Goal: Obtain resource: Obtain resource

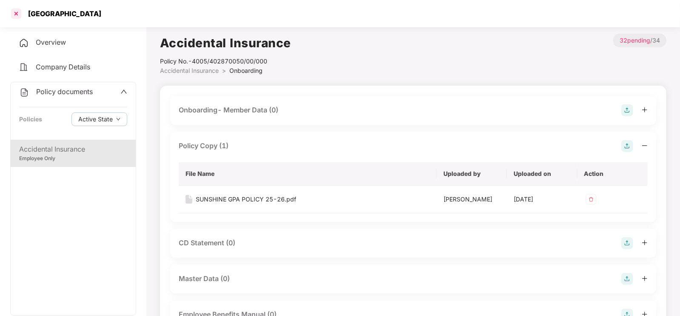
click at [21, 11] on div at bounding box center [16, 14] width 14 height 14
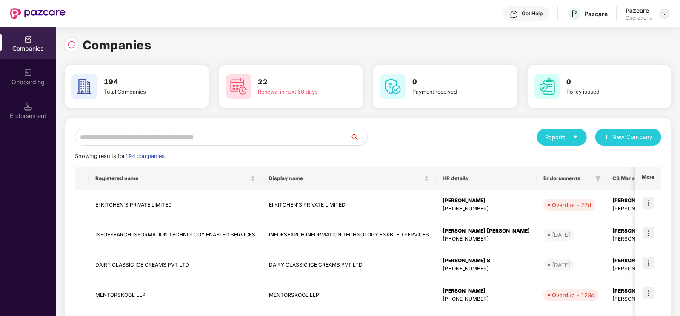
click at [665, 11] on img at bounding box center [664, 13] width 7 height 7
click at [587, 47] on div "Logout" at bounding box center [625, 49] width 111 height 17
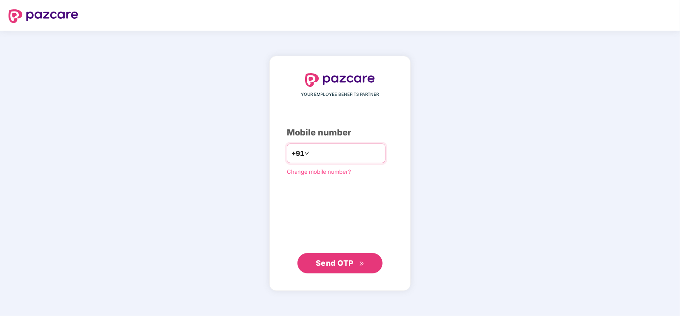
click at [328, 150] on input "number" at bounding box center [346, 153] width 70 height 14
type input "**********"
click at [339, 258] on span "Send OTP" at bounding box center [335, 262] width 38 height 9
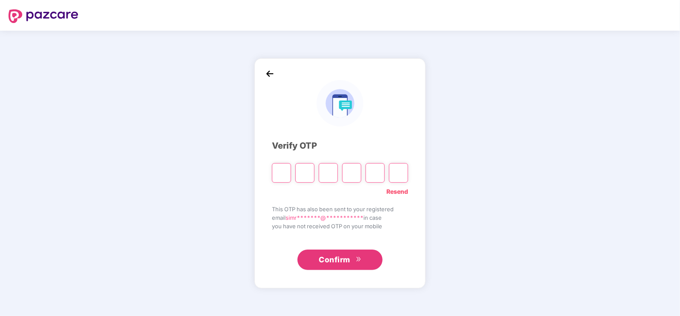
type input "*"
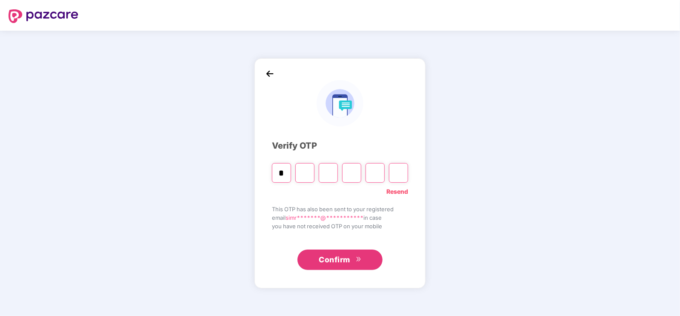
type input "*"
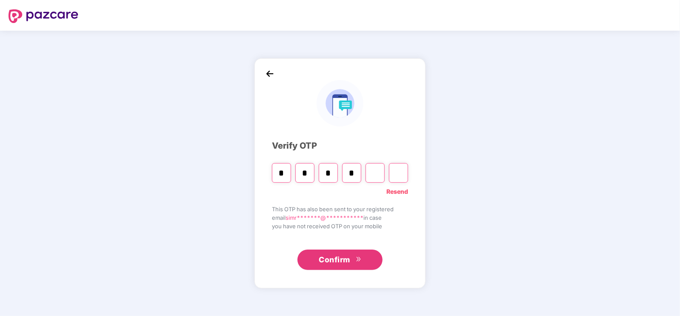
type input "*"
click at [355, 177] on input "*" at bounding box center [351, 173] width 19 height 20
type input "*"
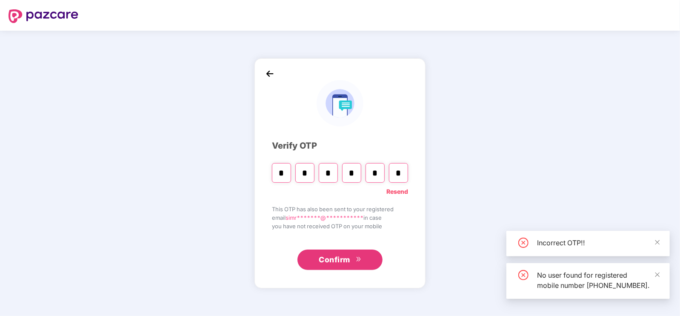
click at [375, 173] on input "*" at bounding box center [375, 173] width 19 height 20
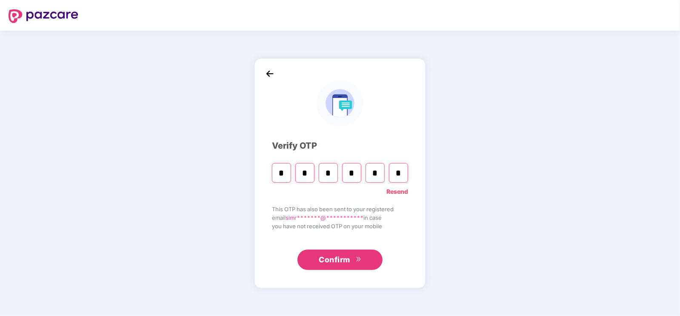
type input "*"
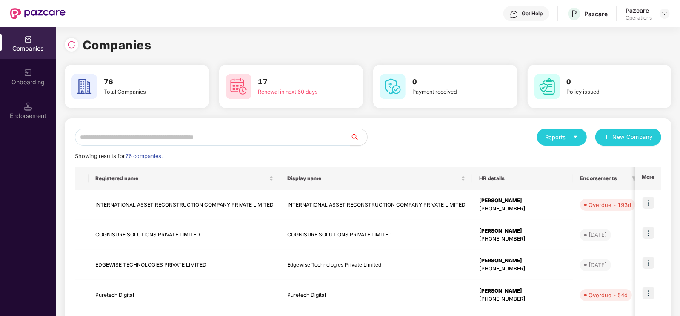
click at [206, 133] on input "text" at bounding box center [212, 137] width 275 height 17
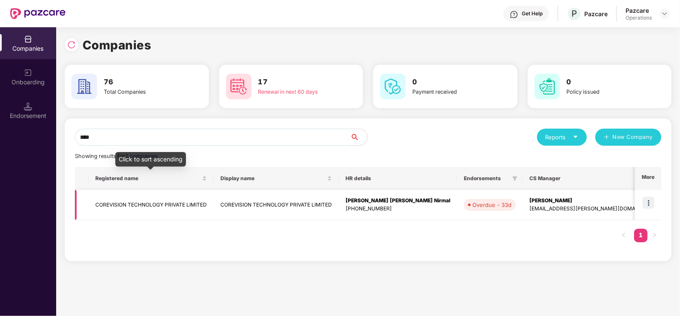
type input "****"
click at [163, 197] on td "COREVISION TECHNOLOGY PRIVATE LIMITED" at bounding box center [151, 205] width 125 height 30
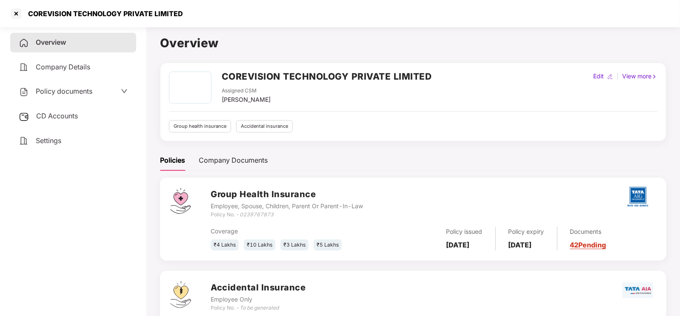
click at [70, 91] on span "Policy documents" at bounding box center [64, 91] width 57 height 9
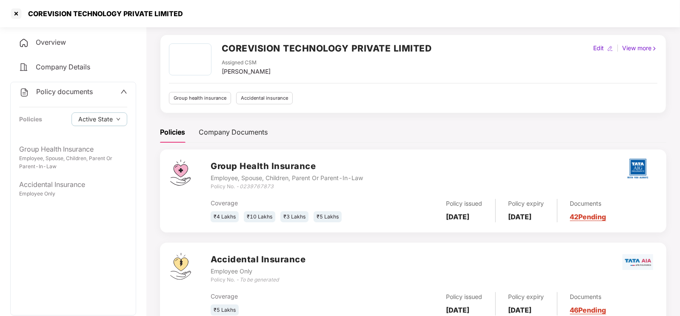
scroll to position [29, 0]
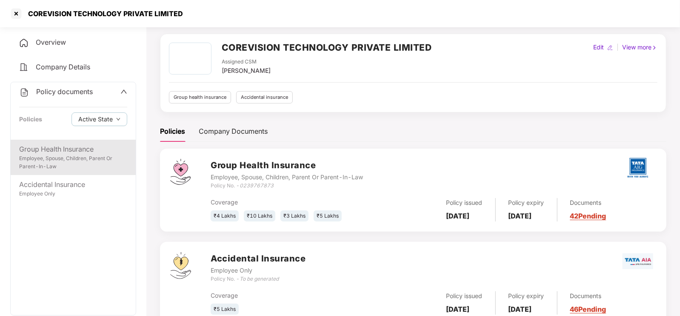
click at [49, 160] on div "Employee, Spouse, Children, Parent Or Parent-In-Law" at bounding box center [73, 162] width 108 height 16
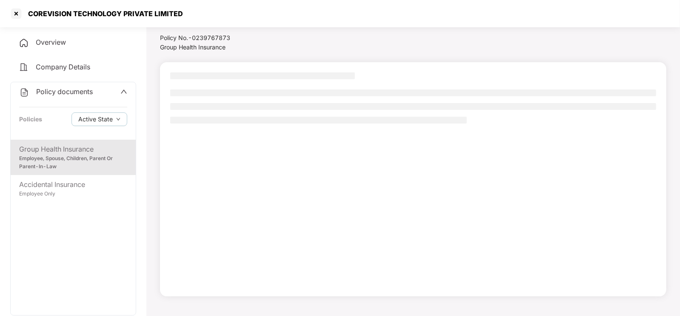
scroll to position [23, 0]
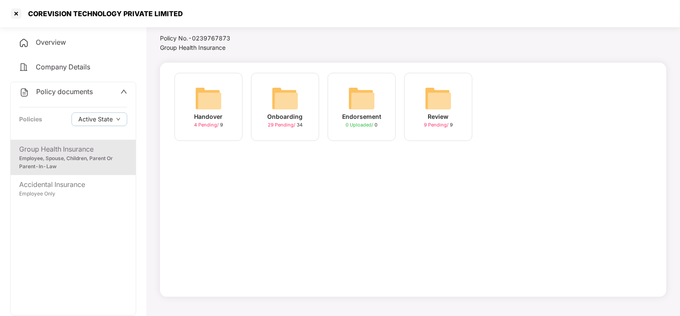
click at [285, 105] on img at bounding box center [285, 98] width 27 height 27
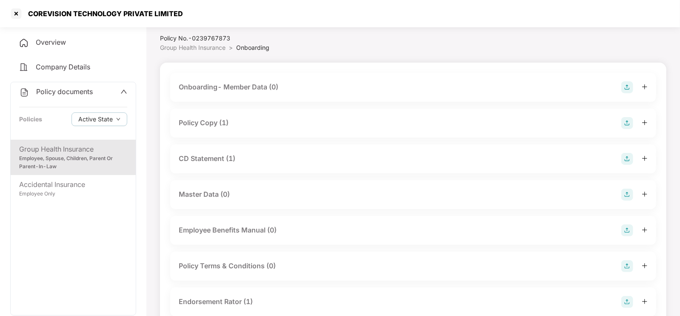
scroll to position [29, 0]
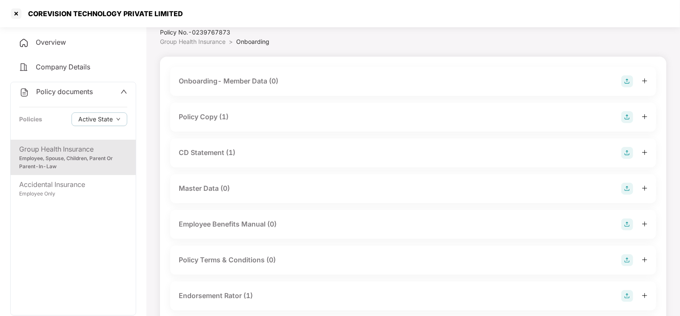
click at [249, 121] on div "Policy Copy (1)" at bounding box center [413, 117] width 469 height 12
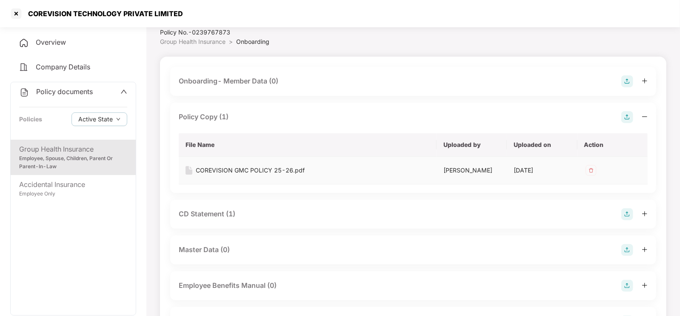
click at [239, 166] on div "COREVISION GMC POLICY 25-26.pdf" at bounding box center [250, 170] width 109 height 9
click at [219, 218] on div "CD Statement (1)" at bounding box center [207, 214] width 57 height 11
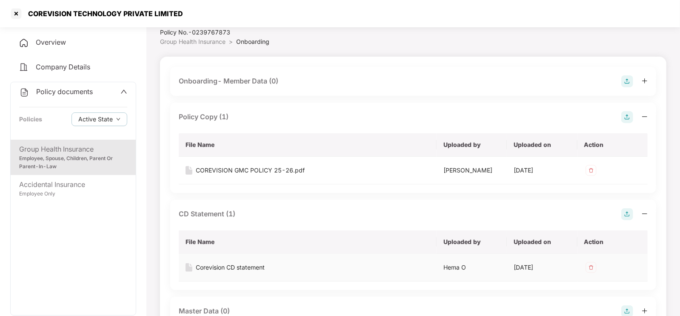
click at [230, 271] on div "Corevision CD statement" at bounding box center [230, 267] width 69 height 9
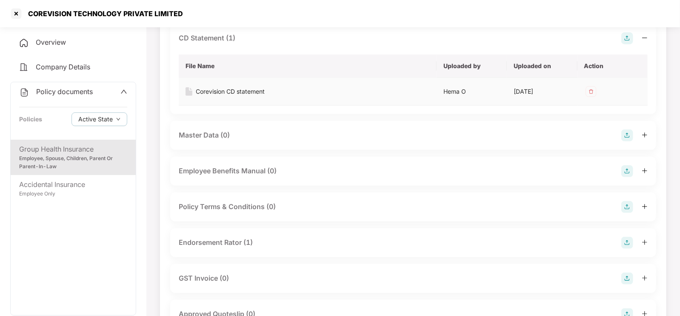
scroll to position [206, 0]
click at [224, 239] on div "Endorsement Rator (1)" at bounding box center [216, 241] width 74 height 11
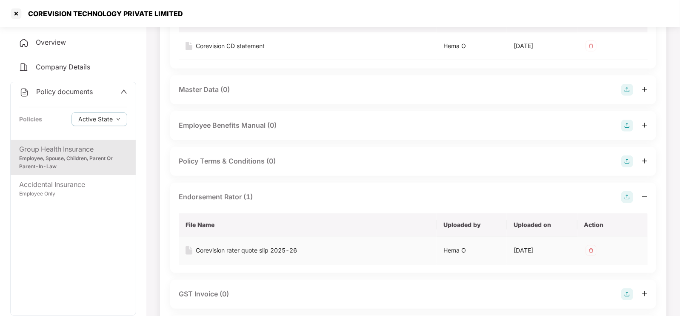
scroll to position [251, 0]
click at [225, 244] on td "Corevision rater quote slip 2025-26" at bounding box center [308, 250] width 258 height 28
click at [228, 246] on div "Corevision rater quote slip 2025-26" at bounding box center [246, 249] width 101 height 9
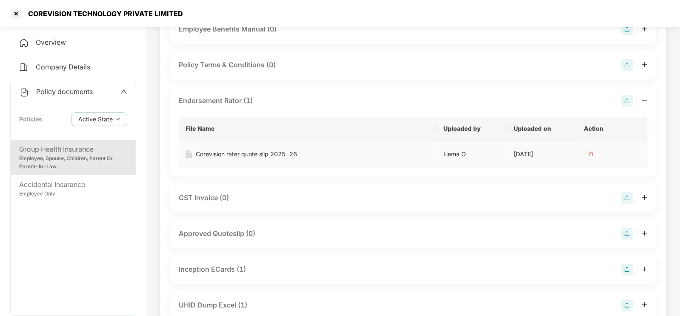
scroll to position [415, 0]
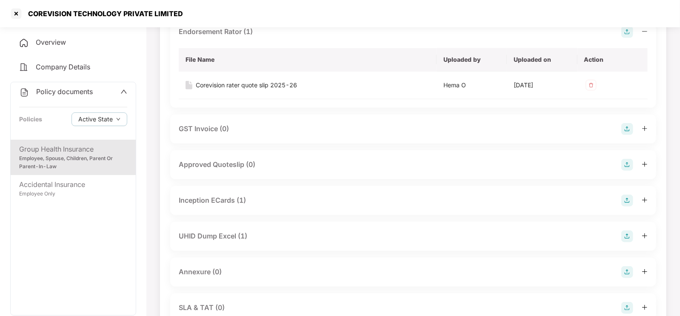
click at [218, 231] on div "UHID Dump Excel (1)" at bounding box center [213, 236] width 69 height 11
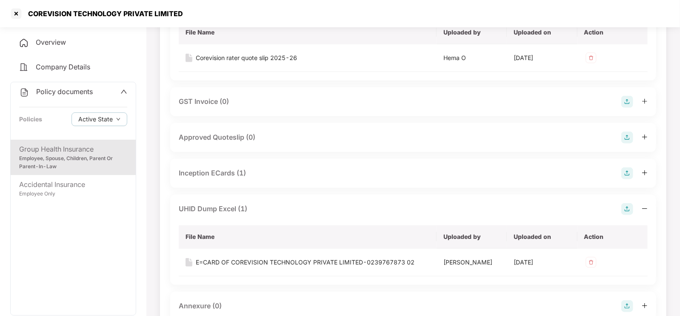
scroll to position [446, 0]
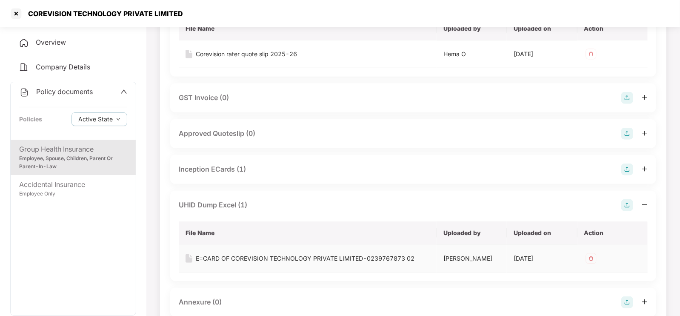
click at [226, 258] on div "E=CARD OF COREVISION TECHNOLOGY PRIVATE LIMITED-0239767873 02" at bounding box center [305, 258] width 219 height 9
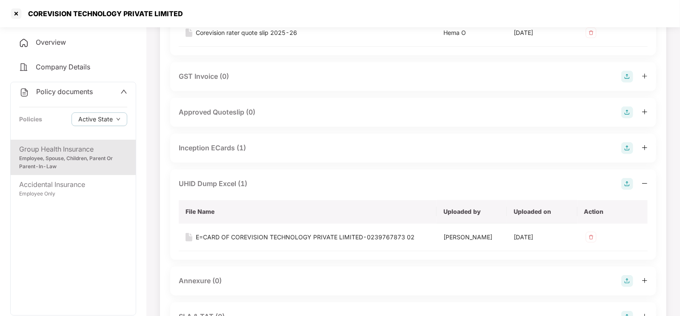
scroll to position [466, 0]
click at [256, 146] on div "Inception ECards (1)" at bounding box center [413, 149] width 469 height 12
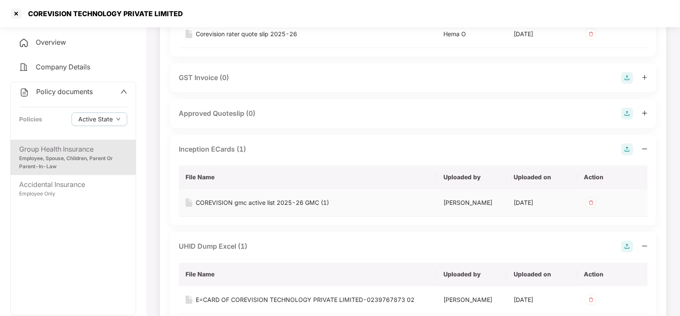
click at [249, 200] on div "COREVISION gmc active list 2025-26 GMC (1)" at bounding box center [262, 202] width 133 height 9
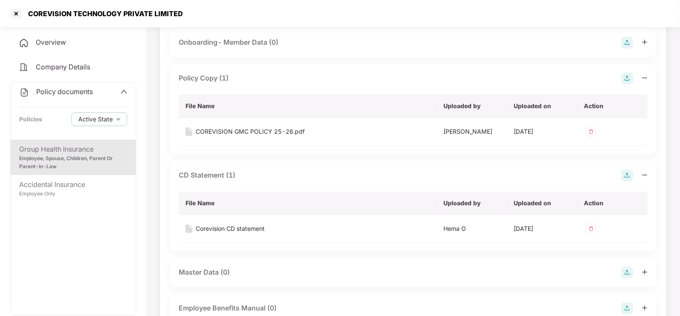
scroll to position [9, 0]
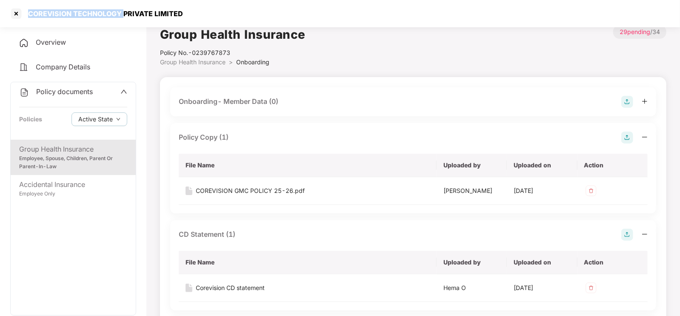
drag, startPoint x: 28, startPoint y: 13, endPoint x: 121, endPoint y: 13, distance: 93.2
click at [121, 13] on div "COREVISION TECHNOLOGY PRIVATE LIMITED" at bounding box center [103, 13] width 160 height 9
copy div "COREVISION TECHNOLOGY"
